Goal: Task Accomplishment & Management: Manage account settings

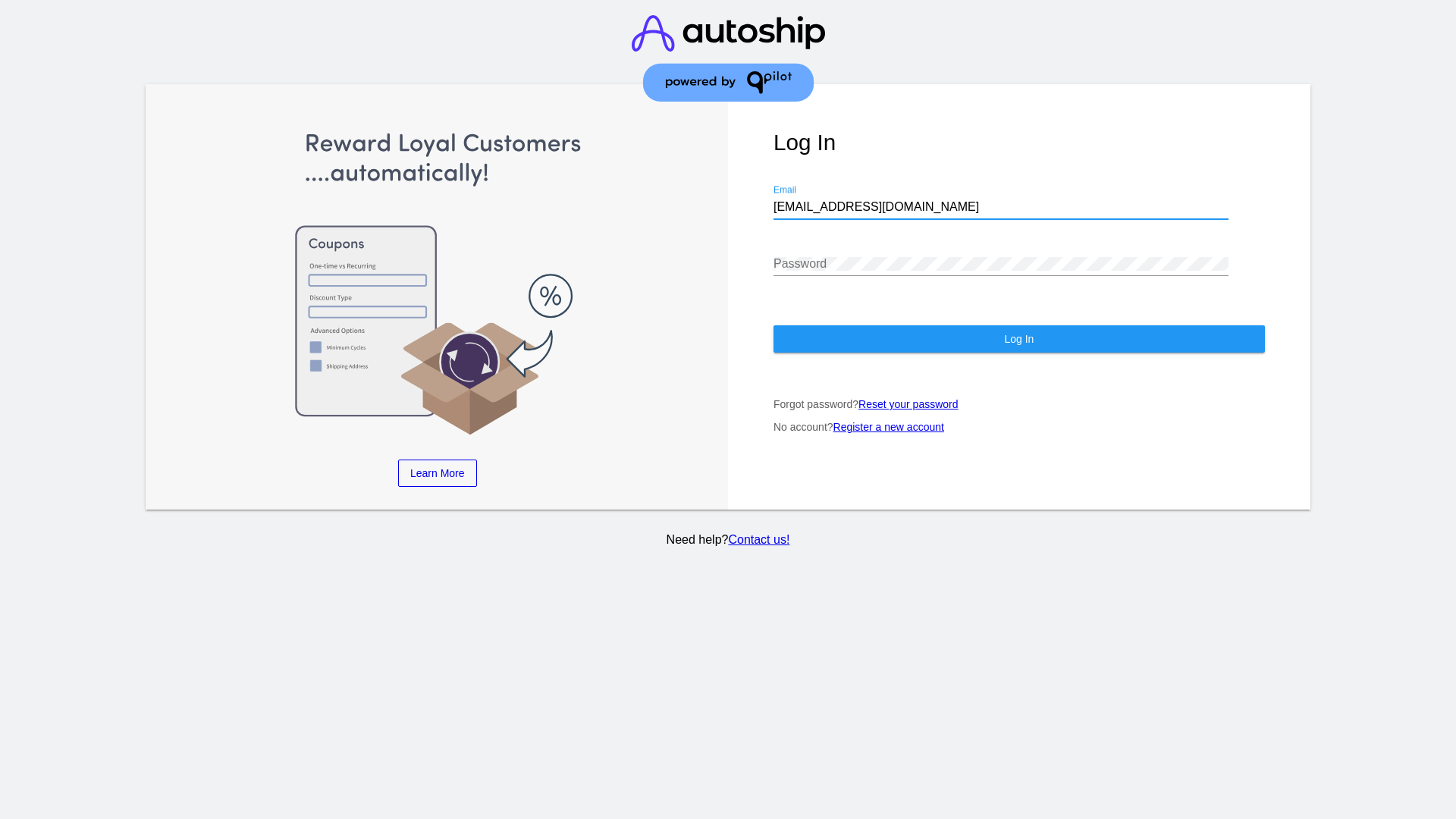
type input "[EMAIL_ADDRESS][DOMAIN_NAME]"
click at [1018, 339] on span "Log In" at bounding box center [1019, 339] width 30 height 12
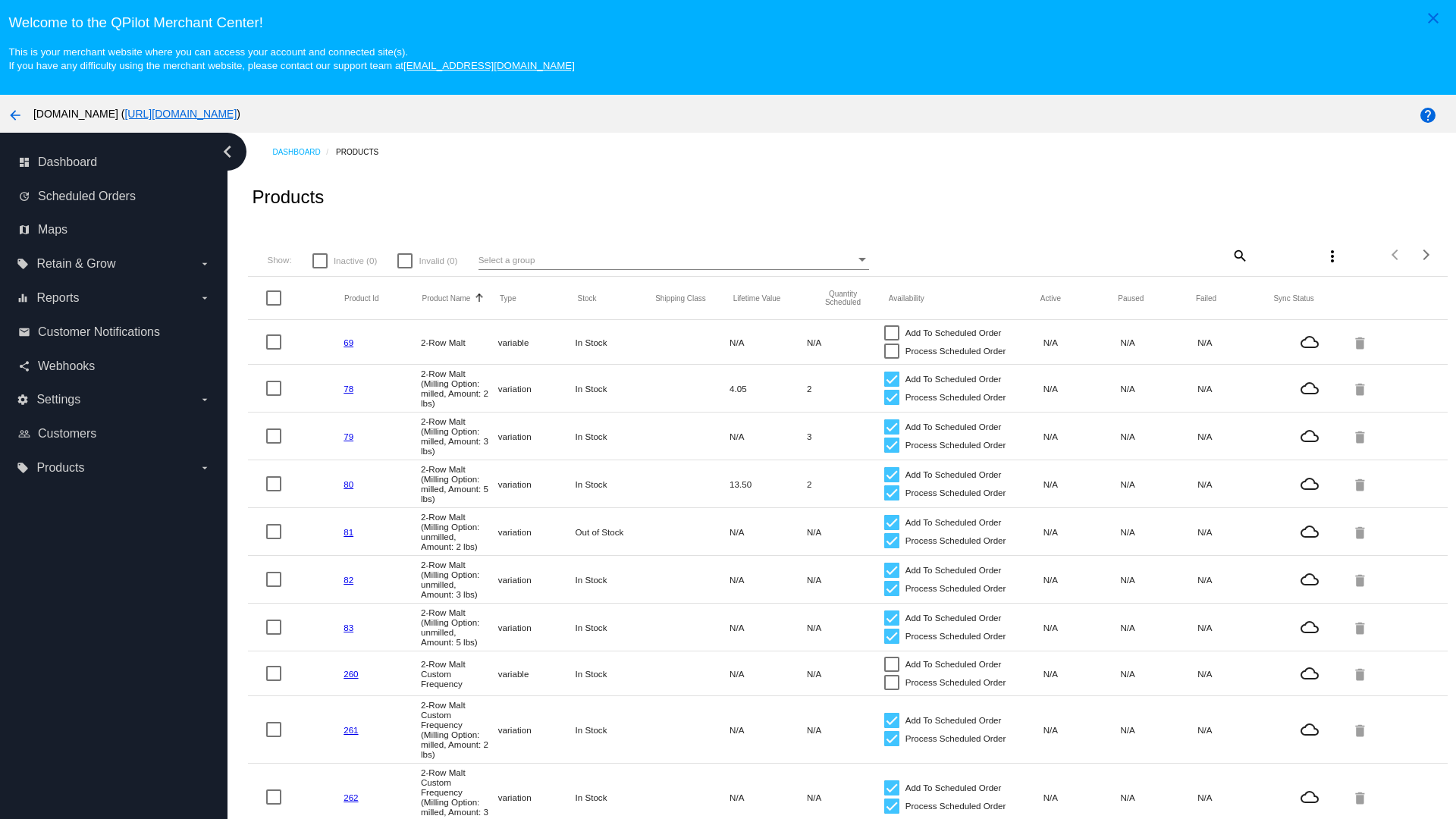
click at [1238, 255] on mat-icon "search" at bounding box center [1238, 255] width 18 height 24
type input "New Prd 1050"
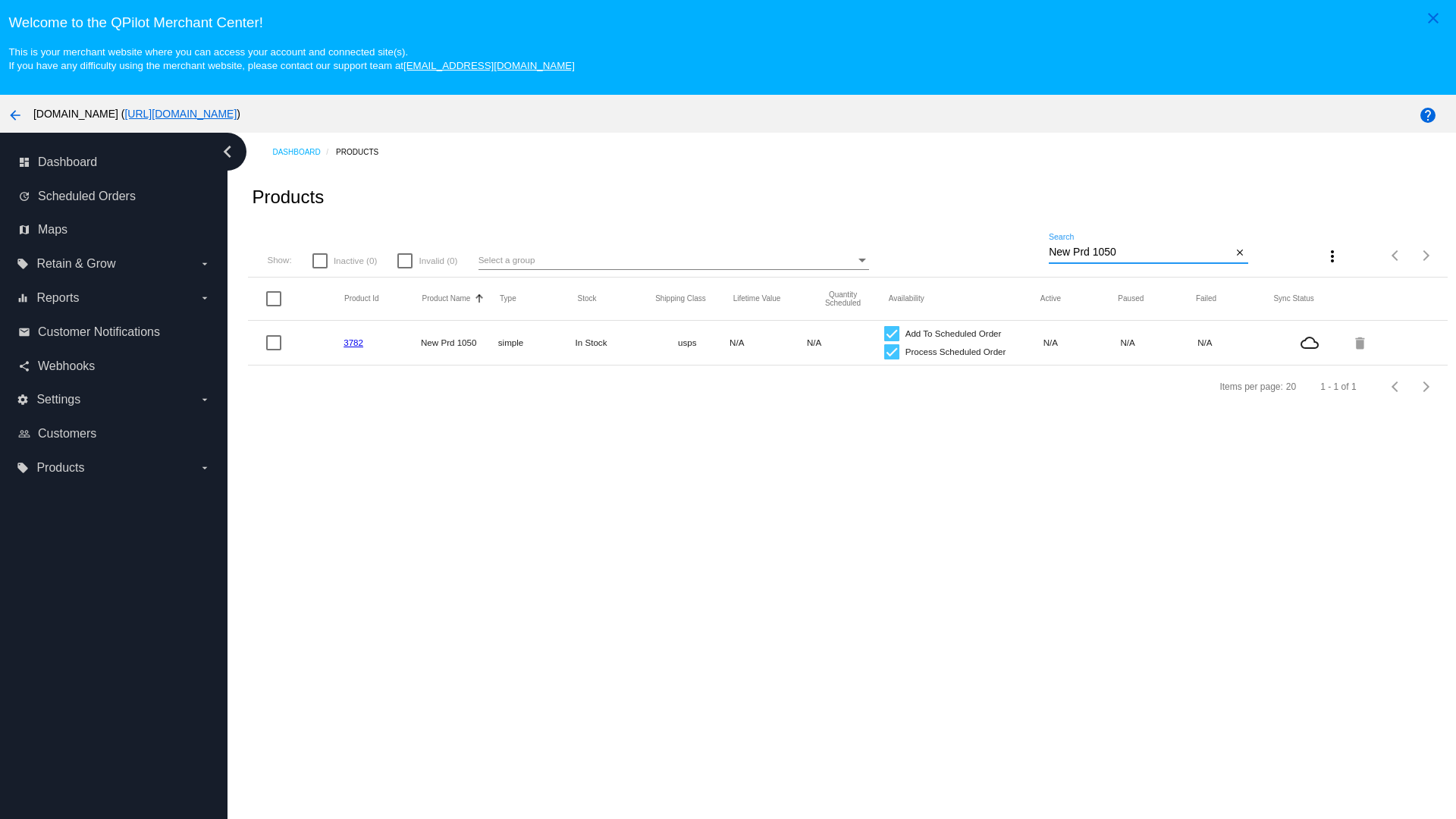
click at [353, 342] on link "3782" at bounding box center [353, 342] width 19 height 10
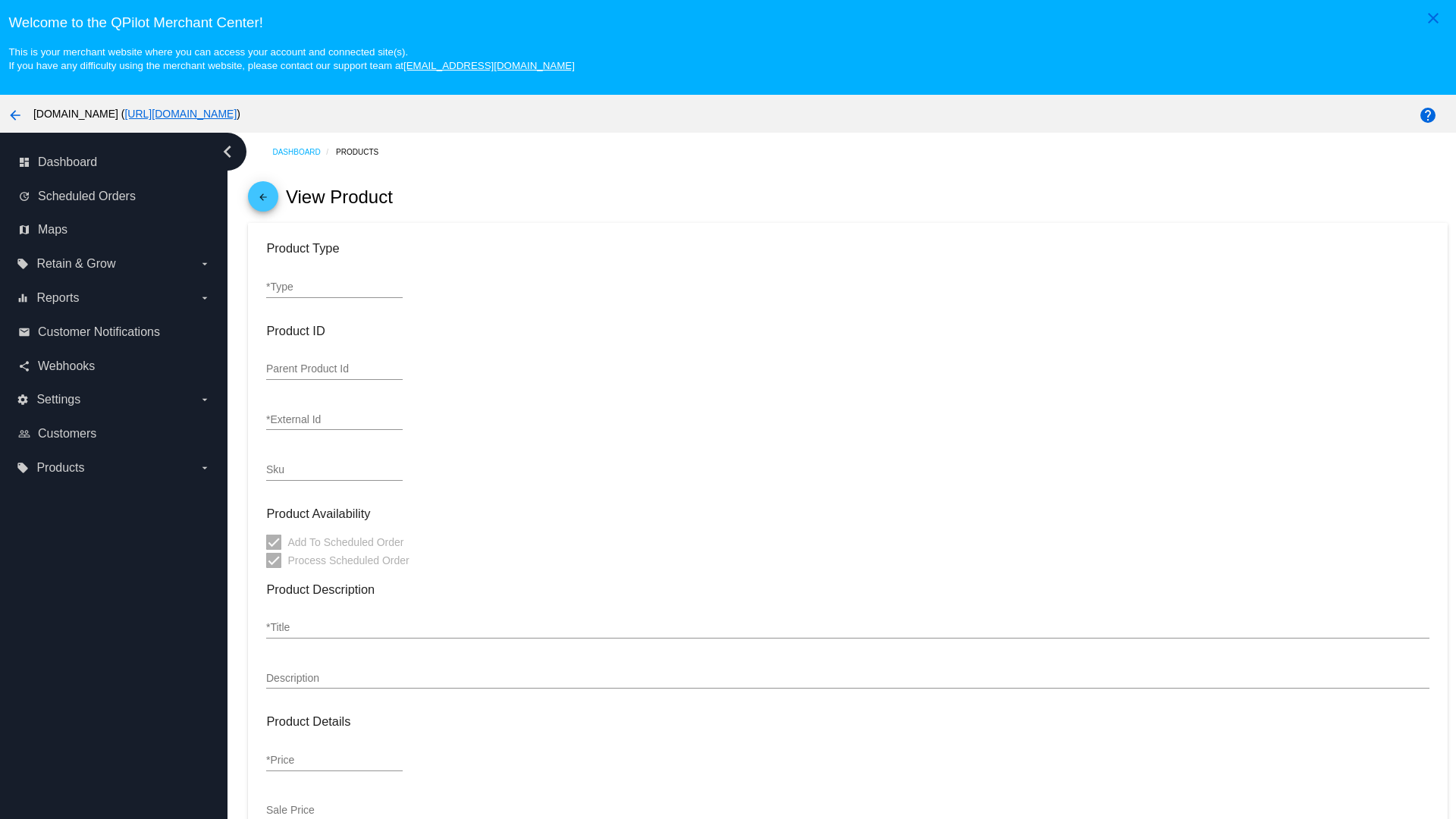
type input "simple"
type input "3782"
type input "new prd for testing"
type input "New Prd 1050"
type input "11"
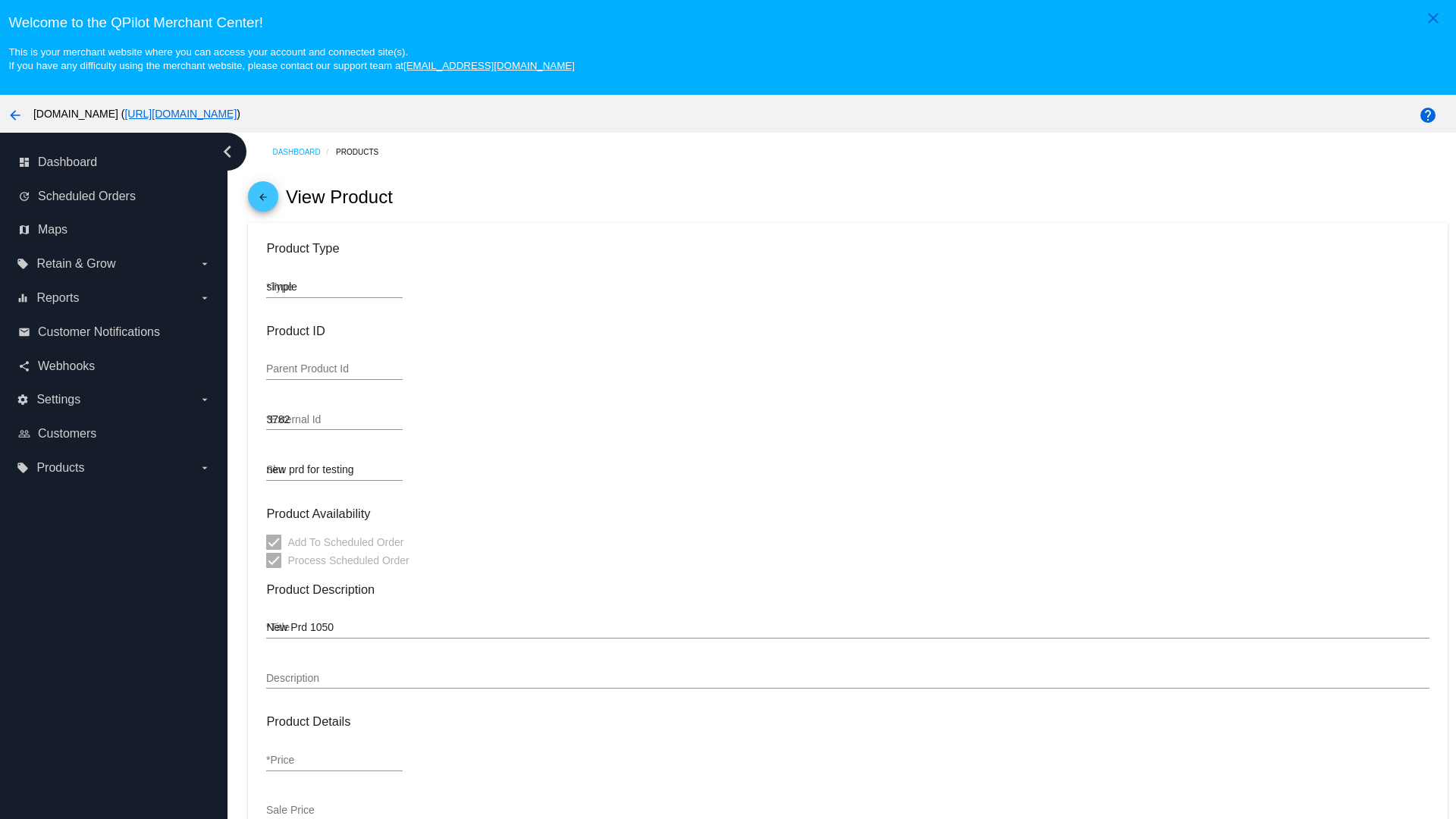
type input "9"
type input "2"
type input "10"
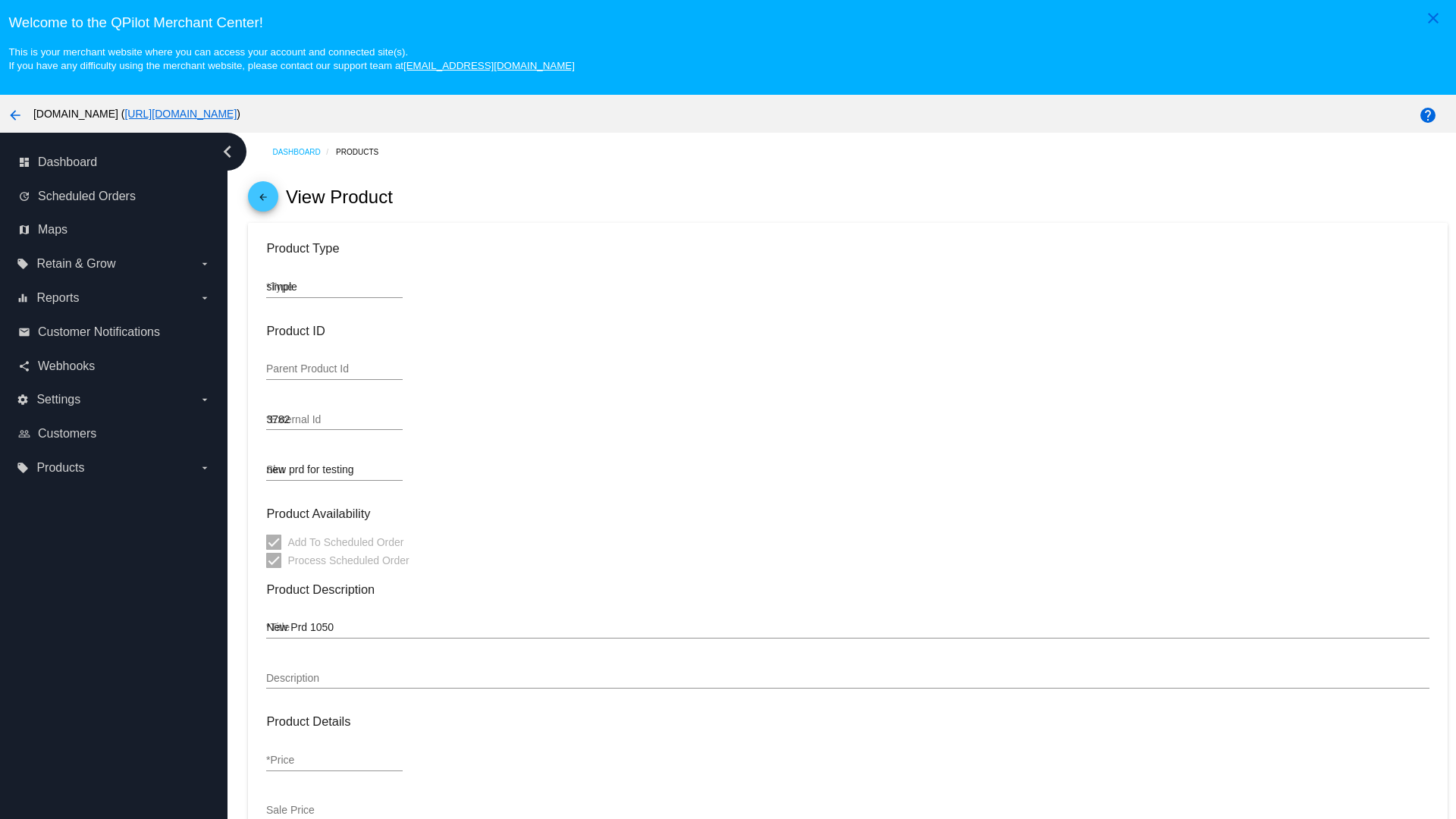
type input "usps"
type input "reduced-rate"
type input "In Stock"
